Goal: Task Accomplishment & Management: Complete application form

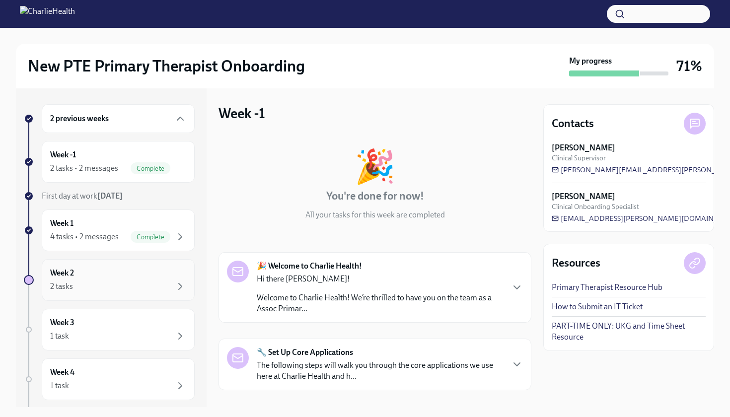
click at [102, 274] on div "Week 2 2 tasks" at bounding box center [118, 280] width 136 height 25
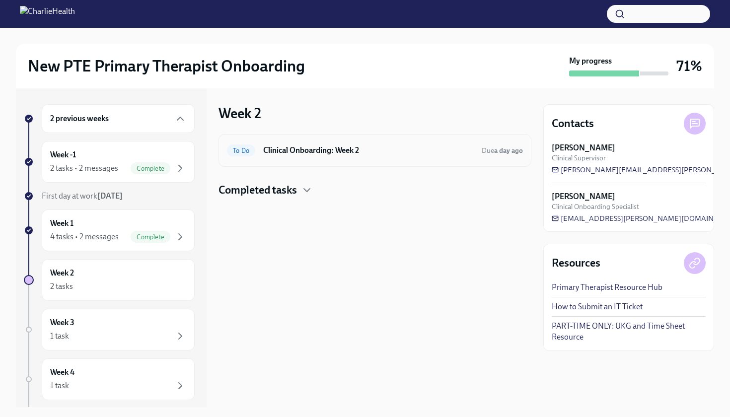
click at [179, 155] on h6 "Clinical Onboarding: Week 2" at bounding box center [368, 150] width 211 height 11
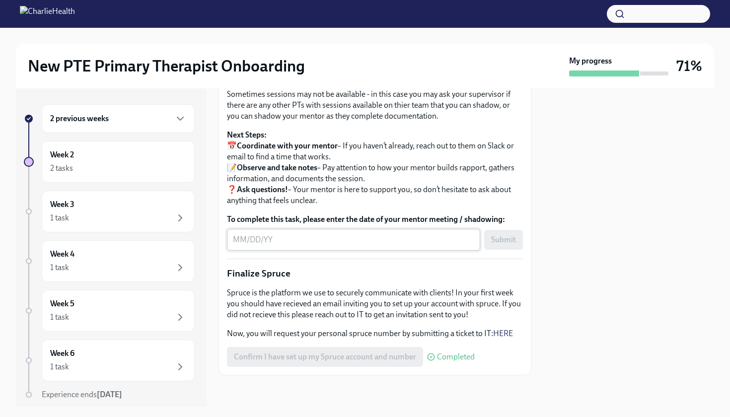
scroll to position [1128, 0]
click at [179, 240] on textarea "To complete this task, please enter the date of your mentor meeting / shadowing:" at bounding box center [353, 240] width 241 height 12
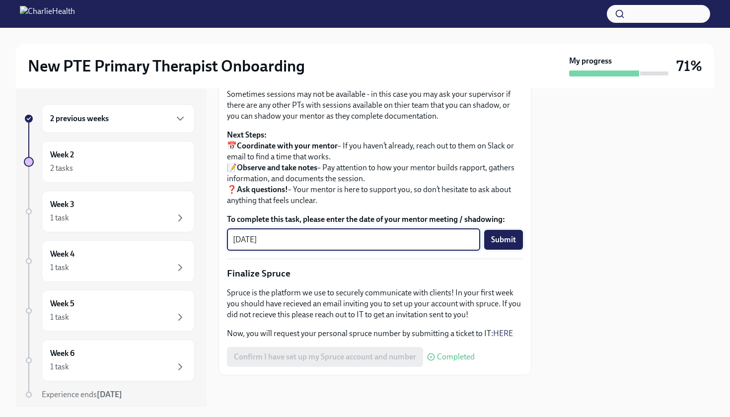
type textarea "09/29/2025"
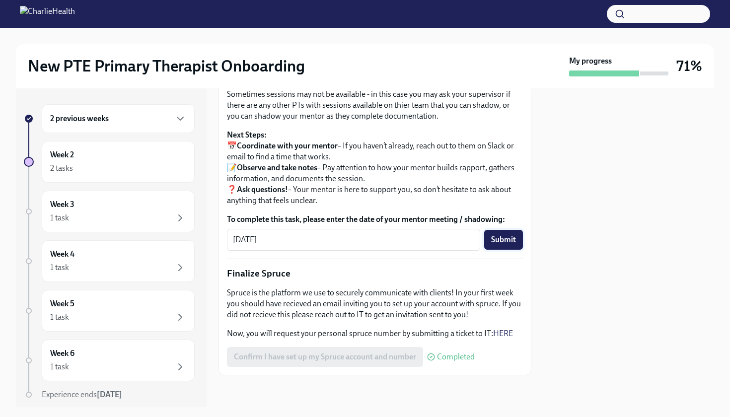
click at [179, 234] on button "Submit" at bounding box center [503, 240] width 39 height 20
click at [132, 222] on div "1 task" at bounding box center [118, 218] width 136 height 12
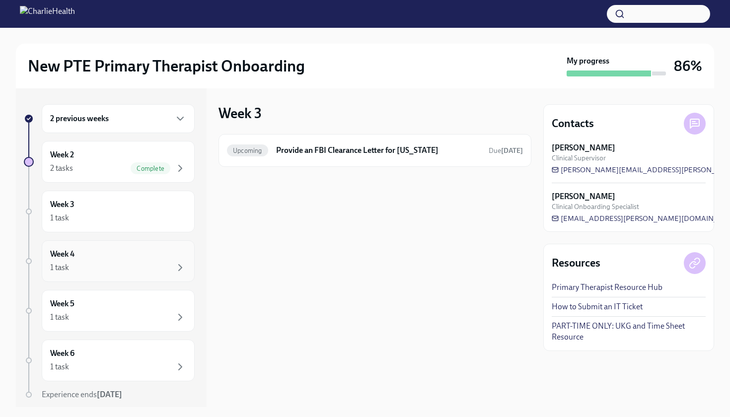
click at [122, 268] on div "1 task" at bounding box center [118, 268] width 136 height 12
click at [126, 215] on div "1 task" at bounding box center [118, 218] width 136 height 12
click at [107, 176] on div "Week 2 2 tasks Complete" at bounding box center [118, 162] width 153 height 42
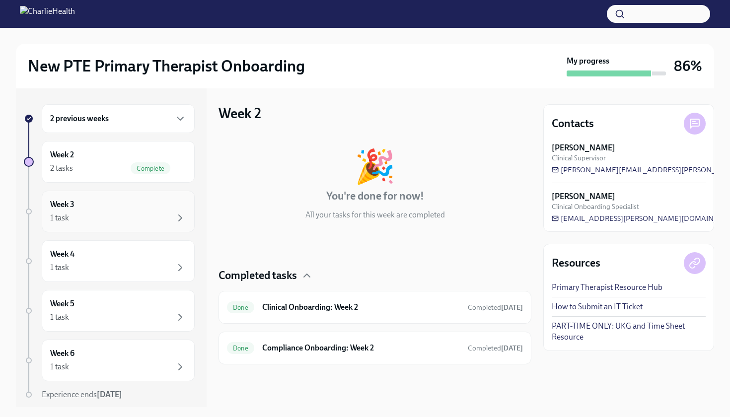
click at [114, 200] on div "Week 3 1 task" at bounding box center [118, 211] width 136 height 25
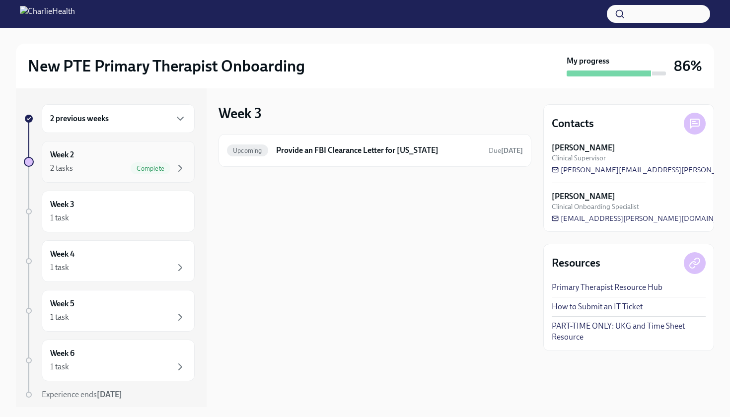
click at [112, 178] on div "Week 2 2 tasks Complete" at bounding box center [118, 162] width 153 height 42
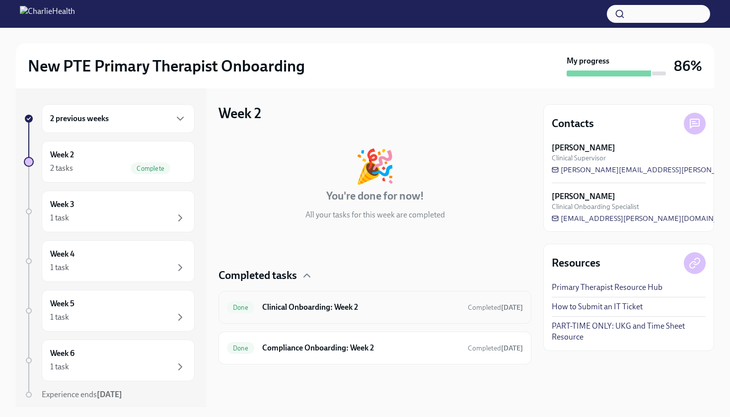
click at [179, 313] on div "Done Clinical Onboarding: Week 2 Completed today" at bounding box center [375, 307] width 296 height 16
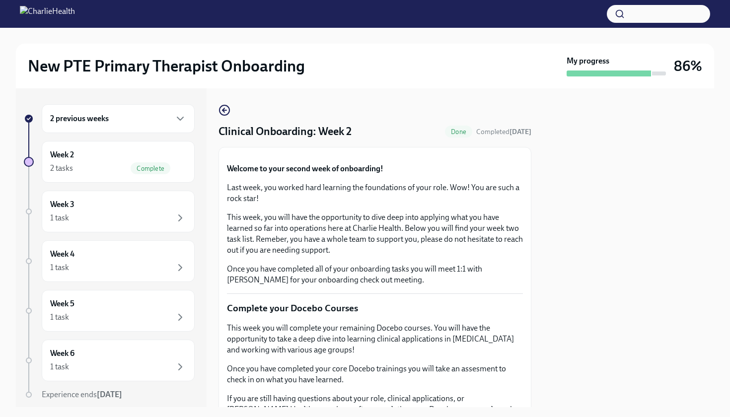
click at [179, 110] on icon "button" at bounding box center [223, 110] width 2 height 4
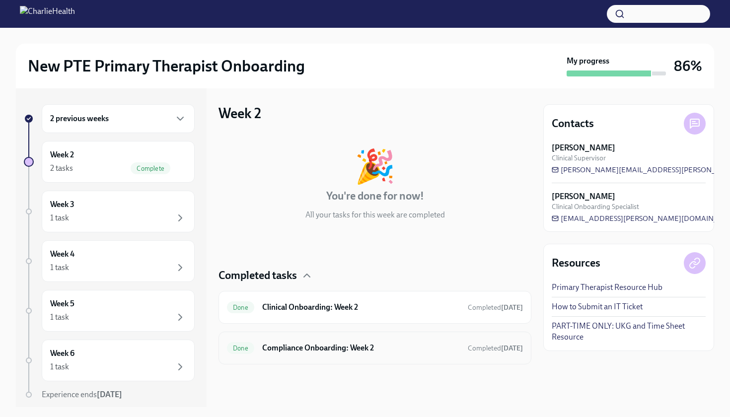
click at [179, 341] on div "Done Compliance Onboarding: Week 2 Completed 3 days ago" at bounding box center [375, 348] width 296 height 16
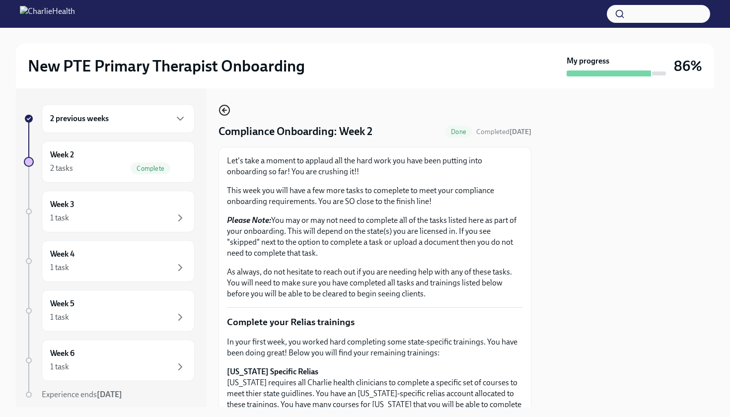
click at [179, 114] on icon "button" at bounding box center [224, 110] width 12 height 12
